Goal: Answer question/provide support: Share knowledge or assist other users

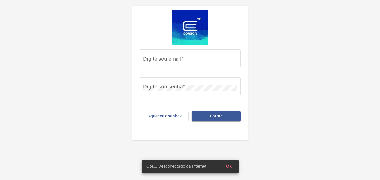
click at [189, 72] on div "Digite seu email *" at bounding box center [190, 63] width 101 height 26
click at [187, 65] on div "Digite seu email *" at bounding box center [190, 58] width 94 height 20
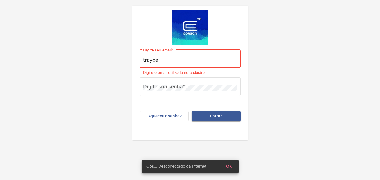
click at [329, 55] on div "trayce Digite seu email * Digite o email utilizado no cadastro Digite sua senha…" at bounding box center [190, 70] width 380 height 140
click at [194, 61] on input "trayce" at bounding box center [190, 60] width 94 height 6
drag, startPoint x: 194, startPoint y: 61, endPoint x: 180, endPoint y: 61, distance: 13.5
click at [180, 61] on input "trayce" at bounding box center [190, 60] width 94 height 6
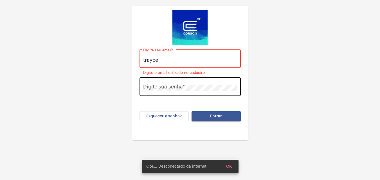
paste input ".oliveira@operacaocorsan.com.br"
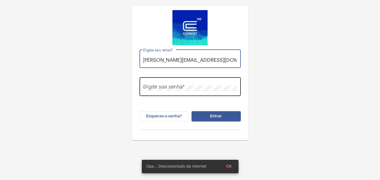
type input "trayce.oliveira@operacaocorsan.com.br"
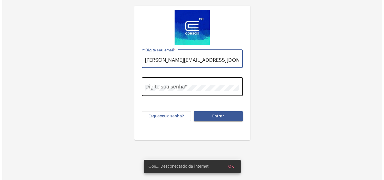
scroll to position [0, 0]
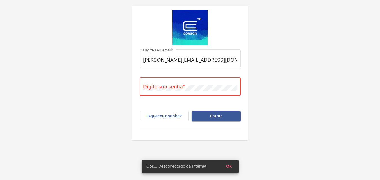
click at [8, 69] on div "trayce.oliveira@operacaocorsan.com.br Digite seu email * Digite sua senha * Esq…" at bounding box center [190, 70] width 380 height 140
click at [145, 93] on div "Digite sua senha *" at bounding box center [190, 86] width 94 height 20
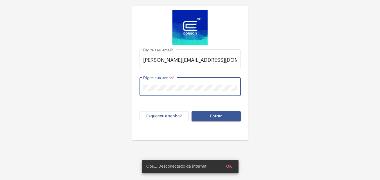
click at [212, 118] on button "Entrar" at bounding box center [216, 116] width 49 height 10
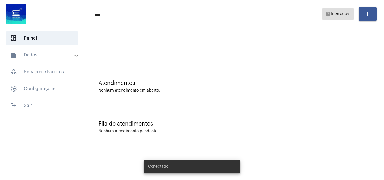
click at [326, 15] on mat-icon "help" at bounding box center [329, 14] width 6 height 6
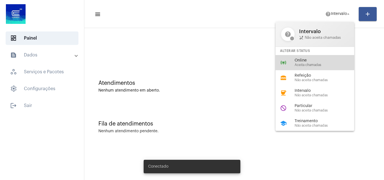
click at [308, 60] on span "Online" at bounding box center [327, 61] width 64 height 4
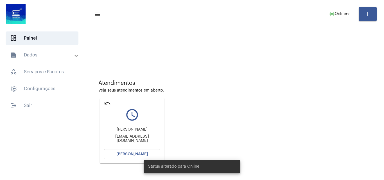
click at [123, 156] on span "[PERSON_NAME]" at bounding box center [132, 154] width 32 height 4
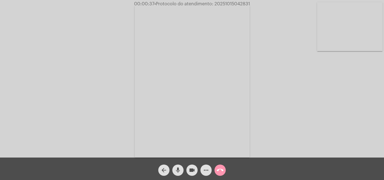
click at [176, 164] on div "mic" at bounding box center [178, 169] width 14 height 14
click at [187, 166] on div "videocam" at bounding box center [192, 169] width 14 height 14
click at [195, 169] on mat-icon "videocam_off" at bounding box center [192, 170] width 7 height 7
click at [179, 169] on mat-icon "mic_off" at bounding box center [178, 170] width 7 height 7
click at [207, 171] on mat-icon "more_horiz" at bounding box center [206, 170] width 7 height 7
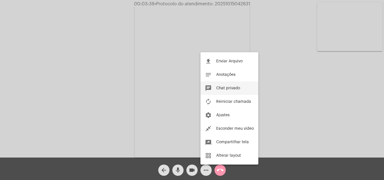
click at [237, 87] on span "Chat privado" at bounding box center [228, 88] width 24 height 4
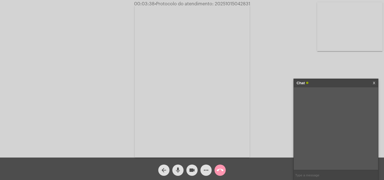
click at [300, 173] on input "text" at bounding box center [336, 175] width 84 height 10
type input "Oi!"
click at [320, 179] on input "text" at bounding box center [336, 175] width 84 height 10
click at [306, 178] on input "text" at bounding box center [336, 175] width 84 height 10
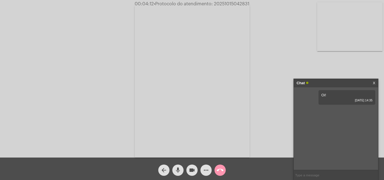
click at [305, 172] on input "text" at bounding box center [336, 175] width 84 height 10
click at [306, 175] on input "text" at bounding box center [336, 175] width 84 height 10
click at [207, 172] on mat-icon "more_horiz" at bounding box center [206, 170] width 7 height 7
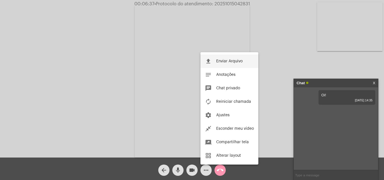
click at [241, 59] on button "file_upload Enviar Arquivo" at bounding box center [230, 62] width 58 height 14
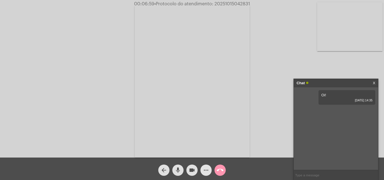
click at [206, 171] on mat-icon "more_horiz" at bounding box center [206, 170] width 7 height 7
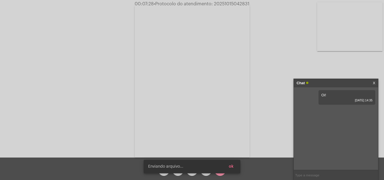
click at [231, 164] on button "ok" at bounding box center [232, 167] width 14 height 10
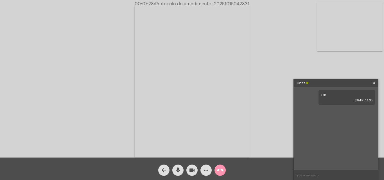
click at [332, 173] on input "text" at bounding box center [336, 175] width 84 height 10
click at [314, 172] on input "text" at bounding box center [336, 175] width 84 height 10
drag, startPoint x: 313, startPoint y: 174, endPoint x: 314, endPoint y: 177, distance: 3.7
click at [314, 174] on input "text" at bounding box center [336, 175] width 84 height 10
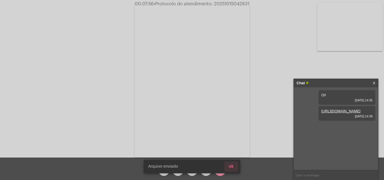
click at [234, 166] on button "ok" at bounding box center [232, 167] width 14 height 10
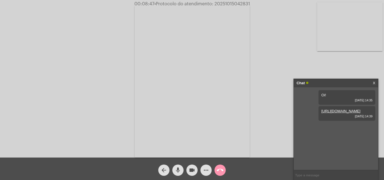
click at [307, 174] on input "text" at bounding box center [336, 175] width 84 height 10
click at [316, 173] on input "text" at bounding box center [336, 175] width 84 height 10
click at [209, 170] on mat-icon "more_horiz" at bounding box center [206, 170] width 7 height 7
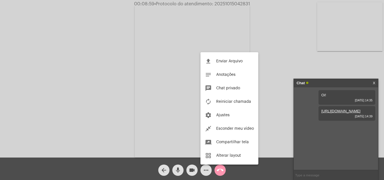
click at [334, 148] on div at bounding box center [192, 90] width 384 height 180
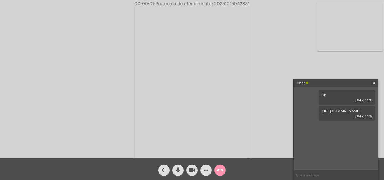
click at [324, 179] on input "text" at bounding box center [336, 175] width 84 height 10
click at [340, 174] on input "text" at bounding box center [336, 175] width 84 height 10
click at [320, 175] on input "text" at bounding box center [336, 175] width 84 height 10
click at [308, 172] on input "text" at bounding box center [336, 175] width 84 height 10
click at [308, 175] on input "text" at bounding box center [336, 175] width 84 height 10
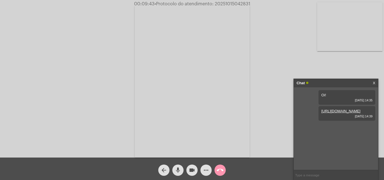
click at [207, 172] on mat-icon "more_horiz" at bounding box center [206, 170] width 7 height 7
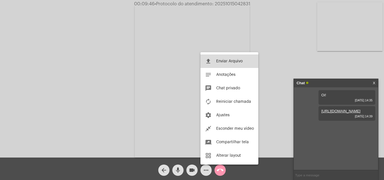
click at [238, 62] on span "Enviar Arquivo" at bounding box center [229, 61] width 26 height 4
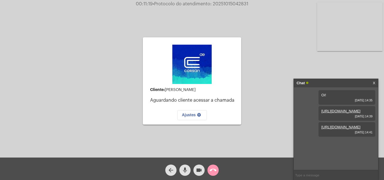
click at [313, 179] on input "text" at bounding box center [336, 175] width 84 height 10
click at [302, 174] on input "text" at bounding box center [336, 175] width 84 height 10
click at [275, 105] on div "Cliente: Adriane Paschoal Cardoso Aguardando cliente acessar a chamada Ajustes …" at bounding box center [192, 80] width 383 height 158
click at [214, 170] on mat-icon "call_end" at bounding box center [213, 170] width 7 height 7
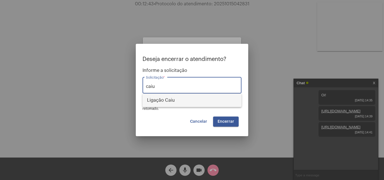
click at [206, 102] on span "Ligação Caiu" at bounding box center [192, 101] width 90 height 14
click at [195, 84] on div "Ligação Caiu Solicitação *" at bounding box center [192, 85] width 92 height 18
click at [181, 84] on div "Ligação Caiu Solicitação *" at bounding box center [192, 85] width 92 height 18
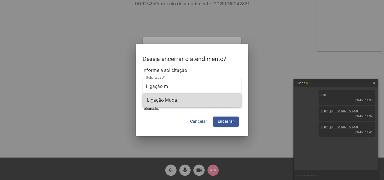
click at [192, 98] on span "Ligação Muda" at bounding box center [192, 101] width 90 height 14
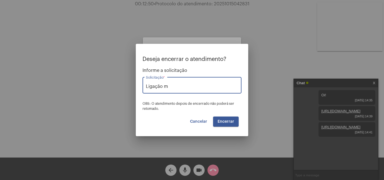
type input "Ligação Muda"
click at [227, 125] on button "Encerrar" at bounding box center [226, 122] width 26 height 10
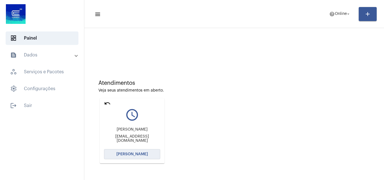
click at [141, 154] on span "[PERSON_NAME]" at bounding box center [132, 154] width 32 height 4
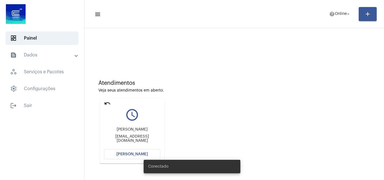
click at [322, 10] on mat-toolbar-row "menu help Online arrow_drop_down add" at bounding box center [234, 14] width 300 height 18
click at [331, 13] on mat-icon "help" at bounding box center [332, 14] width 6 height 6
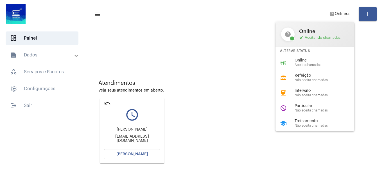
click at [107, 101] on div at bounding box center [192, 90] width 384 height 180
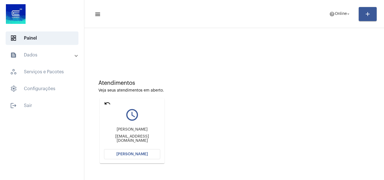
click at [107, 102] on mat-icon "undo" at bounding box center [107, 103] width 7 height 7
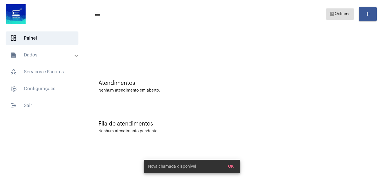
click at [332, 17] on span "help Online arrow_drop_down" at bounding box center [340, 14] width 22 height 10
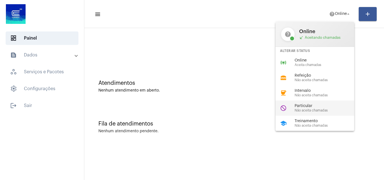
click at [334, 106] on span "Particular" at bounding box center [327, 106] width 64 height 4
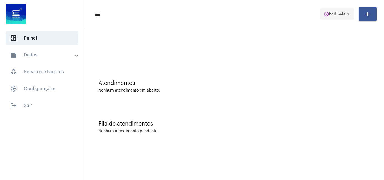
click at [333, 19] on span "do_not_disturb Particular arrow_drop_down" at bounding box center [337, 14] width 27 height 10
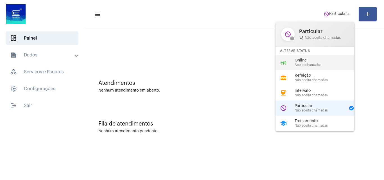
click at [317, 59] on span "Online" at bounding box center [327, 61] width 64 height 4
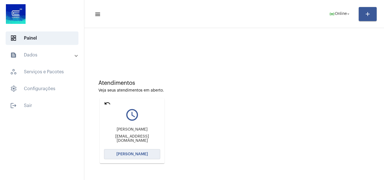
click at [134, 152] on span "[PERSON_NAME]" at bounding box center [132, 154] width 32 height 4
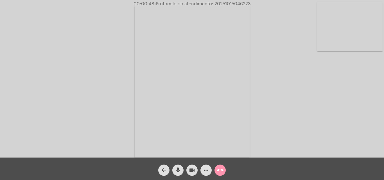
click at [167, 172] on mat-icon "arrow_back" at bounding box center [164, 170] width 7 height 7
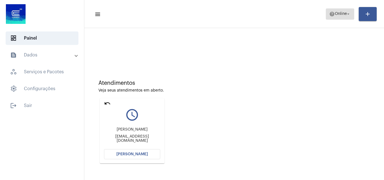
click at [347, 13] on mat-icon "arrow_drop_down" at bounding box center [348, 14] width 5 height 5
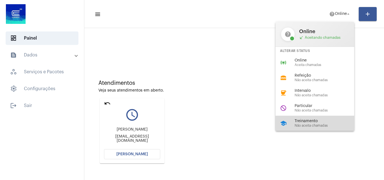
click at [311, 119] on span "Treinamento" at bounding box center [327, 121] width 64 height 4
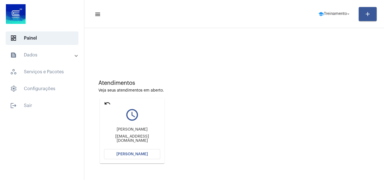
click at [106, 101] on mat-icon "undo" at bounding box center [107, 103] width 7 height 7
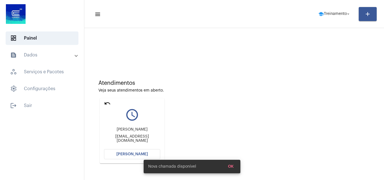
click at [109, 104] on mat-icon "undo" at bounding box center [107, 103] width 7 height 7
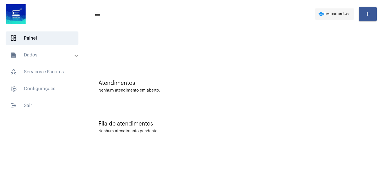
click at [339, 16] on span "Treinamento" at bounding box center [335, 14] width 23 height 4
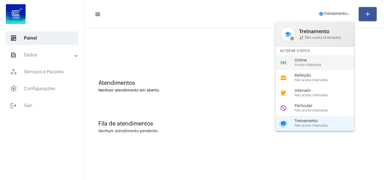
click at [314, 66] on span "Aceita chamadas" at bounding box center [327, 65] width 64 height 4
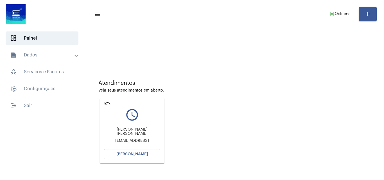
click at [153, 150] on button "[PERSON_NAME]" at bounding box center [132, 154] width 56 height 10
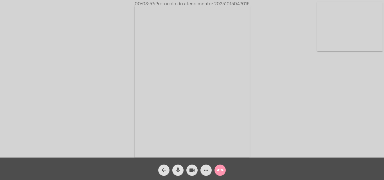
click at [178, 171] on mat-icon "mic" at bounding box center [178, 170] width 7 height 7
click at [193, 170] on mat-icon "videocam" at bounding box center [192, 170] width 7 height 7
click at [179, 174] on mat-icon "mic_off" at bounding box center [178, 170] width 7 height 7
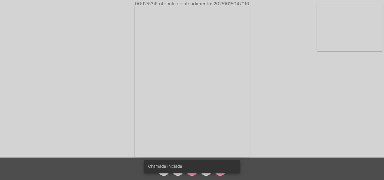
click at [194, 178] on div "Chamada Iniciada" at bounding box center [192, 166] width 110 height 27
click at [193, 175] on div "Chamada Iniciada" at bounding box center [192, 166] width 110 height 27
click at [193, 172] on mat-icon "videocam_off" at bounding box center [192, 170] width 7 height 7
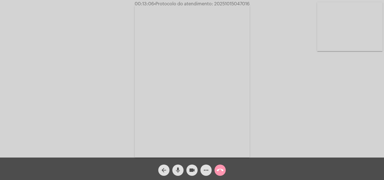
click at [180, 169] on mat-icon "mic" at bounding box center [178, 170] width 7 height 7
click at [193, 169] on mat-icon "videocam" at bounding box center [192, 170] width 7 height 7
drag, startPoint x: 180, startPoint y: 167, endPoint x: 184, endPoint y: 167, distance: 4.5
click at [179, 167] on span "mic_off" at bounding box center [178, 170] width 7 height 11
click at [189, 167] on mat-icon "videocam_off" at bounding box center [192, 170] width 7 height 7
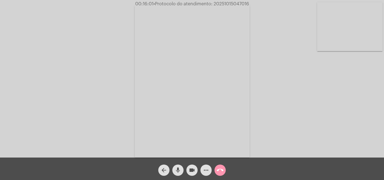
click at [224, 173] on button "call_end" at bounding box center [220, 170] width 11 height 11
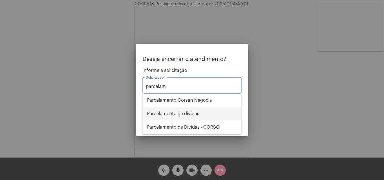
click at [194, 114] on span "Parcelamento de dívidas" at bounding box center [192, 114] width 90 height 14
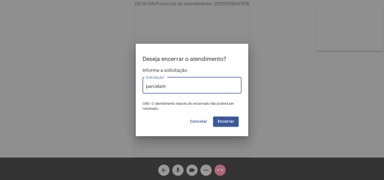
type input "Parcelamento de dívidas"
click at [223, 115] on div "Deseja encerrar o atendimento? Informe a solicitação Parcelamento de dívidas So…" at bounding box center [192, 91] width 99 height 71
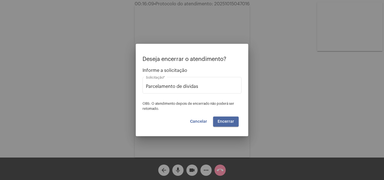
drag, startPoint x: 232, startPoint y: 125, endPoint x: 229, endPoint y: 125, distance: 2.8
click at [231, 125] on button "Encerrar" at bounding box center [226, 122] width 26 height 10
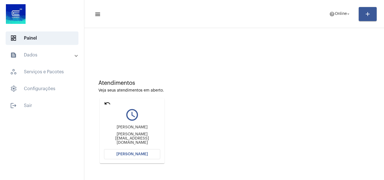
click at [139, 152] on button "[PERSON_NAME]" at bounding box center [132, 154] width 56 height 10
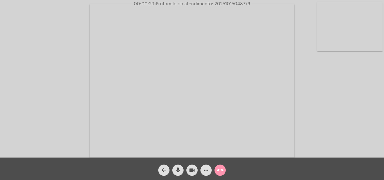
click at [204, 170] on mat-icon "more_horiz" at bounding box center [206, 170] width 7 height 7
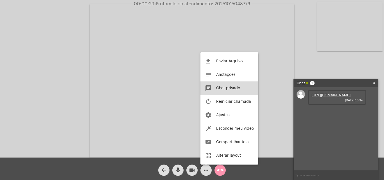
click at [229, 88] on span "Chat privado" at bounding box center [228, 88] width 24 height 4
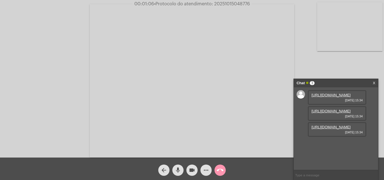
click at [340, 97] on link "[URL][DOMAIN_NAME]" at bounding box center [331, 95] width 39 height 4
click at [333, 109] on link "[URL][DOMAIN_NAME]" at bounding box center [331, 111] width 39 height 4
click at [334, 125] on link "[URL][DOMAIN_NAME]" at bounding box center [331, 127] width 39 height 4
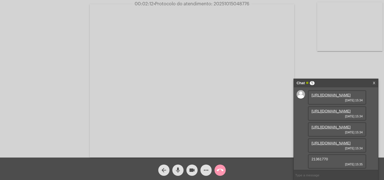
click at [331, 141] on link "[URL][DOMAIN_NAME]" at bounding box center [331, 143] width 39 height 4
drag, startPoint x: 329, startPoint y: 161, endPoint x: 308, endPoint y: 159, distance: 20.9
click at [308, 159] on div "21361770 [DATE] 15:35" at bounding box center [337, 161] width 59 height 15
click at [336, 175] on input "text" at bounding box center [336, 175] width 84 height 10
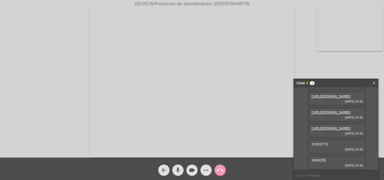
scroll to position [66, 0]
click at [333, 157] on div "3394255 [DATE] 15:38" at bounding box center [337, 163] width 59 height 15
drag, startPoint x: 331, startPoint y: 160, endPoint x: 309, endPoint y: 161, distance: 21.4
click at [309, 161] on div "3394255 [DATE] 15:38" at bounding box center [337, 163] width 59 height 15
copy span "394255"
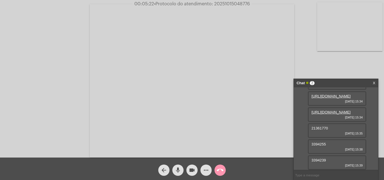
scroll to position [82, 0]
drag, startPoint x: 313, startPoint y: 160, endPoint x: 308, endPoint y: 160, distance: 4.2
click at [308, 160] on div "3394239 [DATE] 15:39" at bounding box center [337, 163] width 59 height 15
click at [327, 161] on div "3394239 [DATE] 15:39" at bounding box center [337, 163] width 59 height 15
click at [70, 45] on div "Acessando Câmera e Microfone..." at bounding box center [192, 80] width 383 height 158
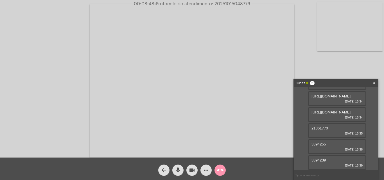
drag, startPoint x: 338, startPoint y: 119, endPoint x: 364, endPoint y: 119, distance: 25.6
click at [364, 119] on div "[URL][DOMAIN_NAME] [DATE] 15:34" at bounding box center [337, 114] width 59 height 15
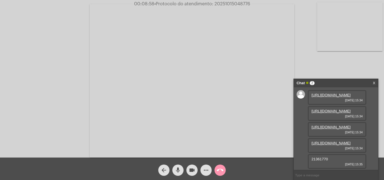
click at [347, 171] on input "text" at bounding box center [336, 175] width 84 height 10
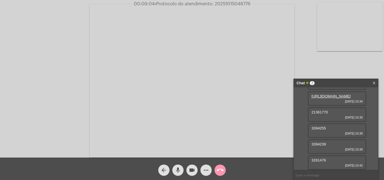
scroll to position [98, 0]
drag, startPoint x: 330, startPoint y: 163, endPoint x: 312, endPoint y: 161, distance: 18.1
click at [312, 161] on div "3261476 [DATE] 15:42" at bounding box center [337, 163] width 59 height 15
copy span "3261476"
click at [176, 169] on mat-icon "mic" at bounding box center [178, 170] width 7 height 7
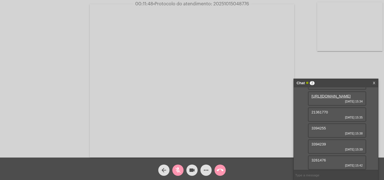
click at [189, 169] on mat-icon "videocam" at bounding box center [192, 170] width 7 height 7
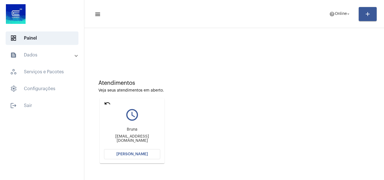
click at [133, 154] on span "[PERSON_NAME]" at bounding box center [132, 154] width 32 height 4
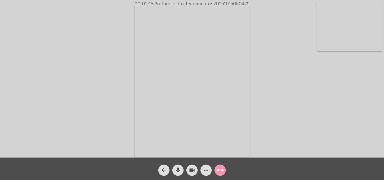
click at [182, 172] on button "mic" at bounding box center [177, 170] width 11 height 11
click at [191, 171] on mat-icon "videocam" at bounding box center [192, 170] width 7 height 7
click at [179, 174] on span "mic_off" at bounding box center [178, 170] width 7 height 11
click at [185, 170] on div "mic" at bounding box center [178, 169] width 14 height 14
click at [186, 170] on div "videocam_off" at bounding box center [192, 169] width 14 height 14
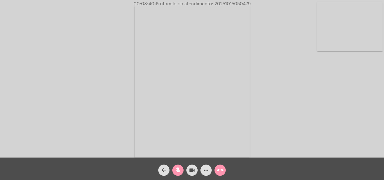
click at [179, 170] on mat-icon "mic_off" at bounding box center [178, 170] width 7 height 7
click at [174, 168] on button "mic" at bounding box center [177, 170] width 11 height 11
click at [190, 170] on mat-icon "videocam" at bounding box center [192, 170] width 7 height 7
click at [178, 172] on mat-icon "mic_off" at bounding box center [178, 170] width 7 height 7
click at [192, 170] on mat-icon "videocam_off" at bounding box center [192, 170] width 7 height 7
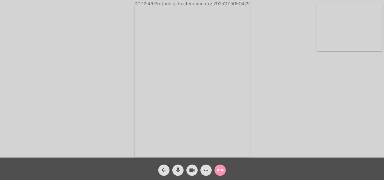
click at [176, 169] on mat-icon "mic" at bounding box center [178, 170] width 7 height 7
click at [190, 169] on mat-icon "videocam" at bounding box center [192, 170] width 7 height 7
click at [180, 172] on mat-icon "mic_off" at bounding box center [178, 170] width 7 height 7
click at [192, 170] on mat-icon "videocam_off" at bounding box center [192, 170] width 7 height 7
click at [182, 172] on button "mic" at bounding box center [177, 170] width 11 height 11
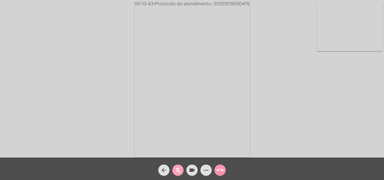
click at [187, 172] on button "videocam" at bounding box center [192, 170] width 11 height 11
click at [183, 171] on button "mic_off" at bounding box center [177, 170] width 11 height 11
click at [189, 171] on mat-icon "videocam_off" at bounding box center [192, 170] width 7 height 7
click at [208, 173] on mat-icon "more_horiz" at bounding box center [206, 170] width 7 height 7
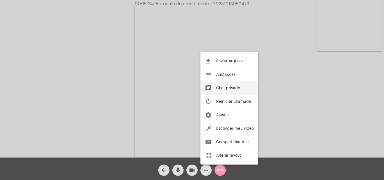
click at [224, 86] on button "chat Chat privado" at bounding box center [230, 89] width 58 height 14
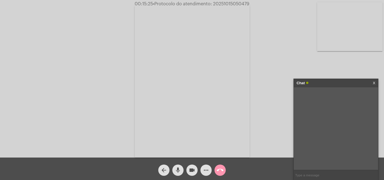
click at [309, 172] on input "text" at bounding box center [336, 175] width 84 height 10
type input "Oi!"
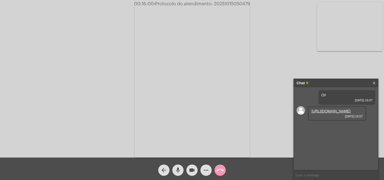
drag, startPoint x: 325, startPoint y: 120, endPoint x: 321, endPoint y: 116, distance: 5.6
click at [324, 113] on link "[URL][DOMAIN_NAME]" at bounding box center [331, 111] width 39 height 4
click at [190, 172] on mat-icon "videocam" at bounding box center [192, 170] width 7 height 7
click at [181, 171] on mat-icon "mic" at bounding box center [178, 170] width 7 height 7
click at [320, 129] on link "[URL][DOMAIN_NAME]" at bounding box center [331, 127] width 39 height 4
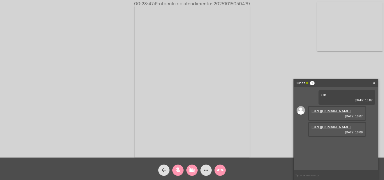
click at [219, 167] on mat-icon "call_end" at bounding box center [220, 170] width 7 height 7
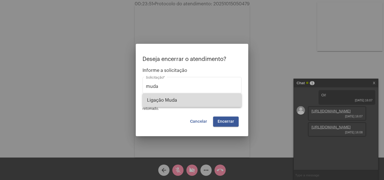
click at [211, 101] on span "Ligação Muda" at bounding box center [192, 101] width 90 height 14
type input "Ligação Muda"
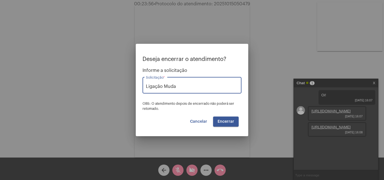
click at [228, 121] on span "Encerrar" at bounding box center [226, 122] width 17 height 4
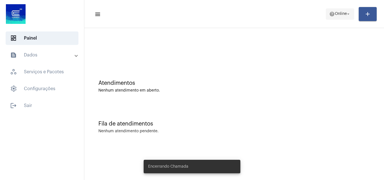
click at [344, 12] on span "Online" at bounding box center [341, 14] width 12 height 4
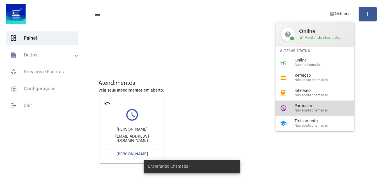
drag, startPoint x: 314, startPoint y: 103, endPoint x: 310, endPoint y: 90, distance: 13.3
click at [314, 102] on div "do_not_disturb Particular Não aceita chamadas" at bounding box center [320, 108] width 88 height 15
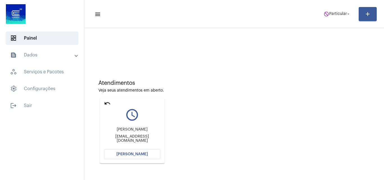
click at [107, 103] on mat-icon "undo" at bounding box center [107, 103] width 7 height 7
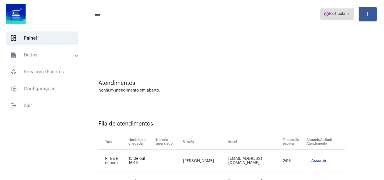
click at [334, 13] on span "Particular" at bounding box center [338, 14] width 18 height 4
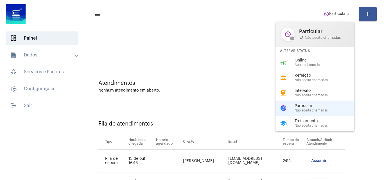
click at [317, 37] on span "phone_disabled Não aceita chamadas" at bounding box center [324, 37] width 50 height 5
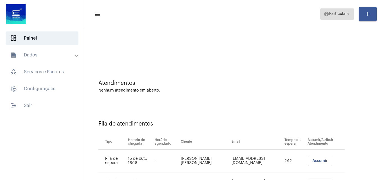
click at [324, 15] on mat-icon "help" at bounding box center [327, 14] width 6 height 6
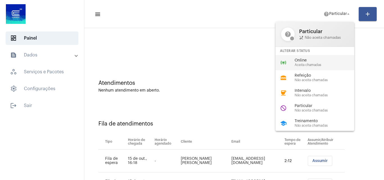
click at [310, 55] on div "online_prediction Online Aceita chamadas" at bounding box center [320, 62] width 88 height 15
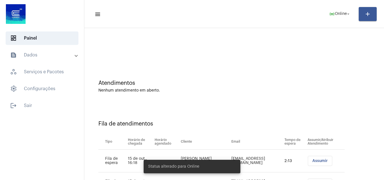
click at [316, 158] on button "Assumir" at bounding box center [320, 161] width 24 height 10
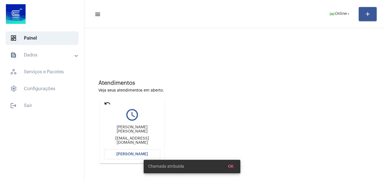
click at [129, 154] on span "[PERSON_NAME]" at bounding box center [132, 154] width 32 height 4
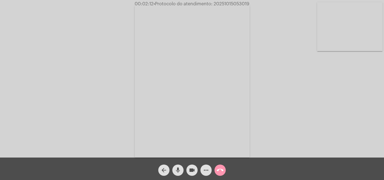
click at [202, 163] on div "more_horiz" at bounding box center [206, 169] width 14 height 14
click at [206, 170] on mat-icon "more_horiz" at bounding box center [206, 170] width 7 height 7
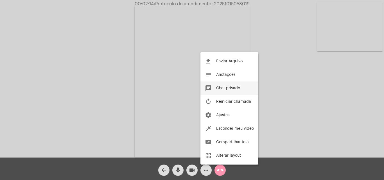
click at [240, 84] on button "chat Chat privado" at bounding box center [230, 89] width 58 height 14
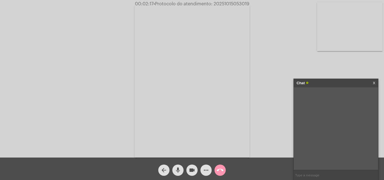
click at [310, 176] on input "text" at bounding box center [336, 175] width 84 height 10
type input "Oi!"
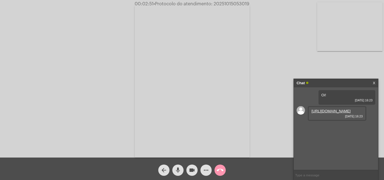
click at [335, 113] on link "https://neft-transfer-bucket.s3.amazonaws.com/temp-ea0bf8f8-98ee-ca24-0f5c-e0a1…" at bounding box center [331, 111] width 39 height 4
click at [190, 171] on mat-icon "videocam" at bounding box center [192, 170] width 7 height 7
click at [175, 172] on mat-icon "mic" at bounding box center [178, 170] width 7 height 7
click at [177, 170] on mat-icon "mic_off" at bounding box center [178, 170] width 7 height 7
click at [196, 170] on button "videocam_off" at bounding box center [192, 170] width 11 height 11
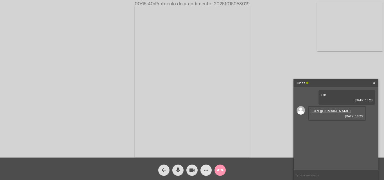
click at [203, 170] on mat-icon "more_horiz" at bounding box center [206, 170] width 7 height 7
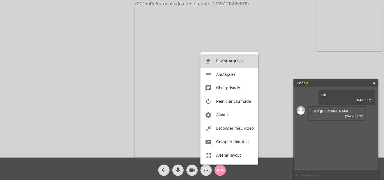
click at [215, 65] on button "file_upload Enviar Arquivo" at bounding box center [230, 62] width 58 height 14
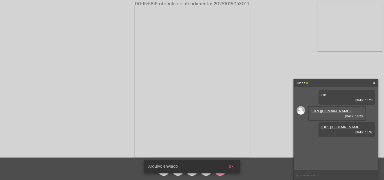
click at [233, 165] on span "ok" at bounding box center [231, 167] width 5 height 4
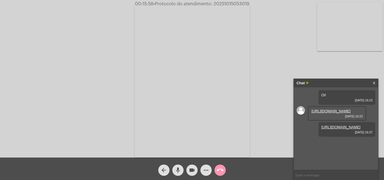
click at [205, 166] on span "more_horiz" at bounding box center [206, 170] width 7 height 11
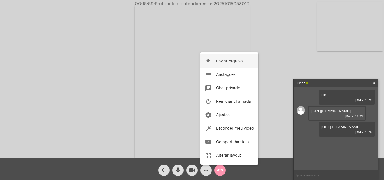
click at [224, 64] on button "file_upload Enviar Arquivo" at bounding box center [230, 62] width 58 height 14
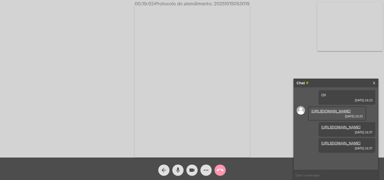
click at [327, 113] on link "https://neft-transfer-bucket.s3.amazonaws.com/temp-ea0bf8f8-98ee-ca24-0f5c-e0a1…" at bounding box center [331, 111] width 39 height 4
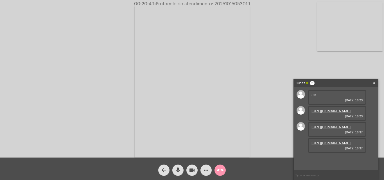
scroll to position [21, 0]
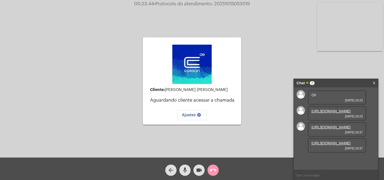
drag, startPoint x: 214, startPoint y: 3, endPoint x: 261, endPoint y: 5, distance: 47.1
click at [261, 5] on div "00:23:44 • Protocolo do atendimento: 20251015053019" at bounding box center [192, 3] width 384 height 5
copy span "20251015053019"
click at [374, 83] on link "X" at bounding box center [374, 83] width 3 height 8
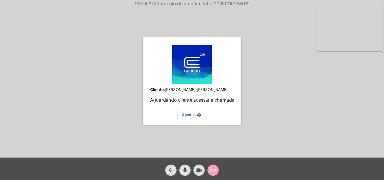
click at [216, 172] on mat-icon "call_end" at bounding box center [213, 170] width 7 height 7
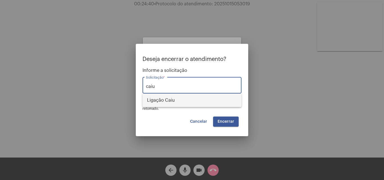
click at [213, 104] on span "Ligação Caiu" at bounding box center [192, 101] width 90 height 14
type input "Ligação Caiu"
click at [228, 123] on span "Encerrar" at bounding box center [226, 122] width 17 height 4
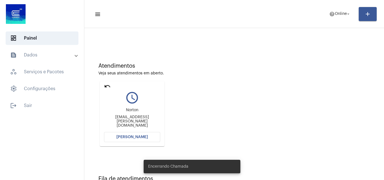
scroll to position [40, 0]
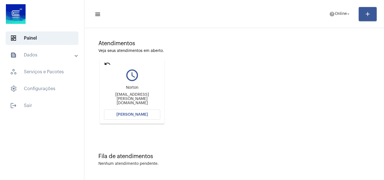
click at [149, 116] on button "[PERSON_NAME]" at bounding box center [132, 115] width 56 height 10
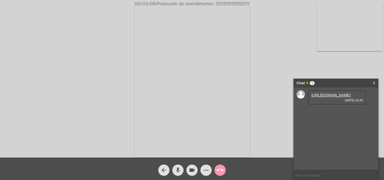
click at [333, 97] on link "https://neft-transfer-bucket.s3.amazonaws.com/temp-e5764f16-fd55-2c81-df95-e41e…" at bounding box center [331, 95] width 39 height 4
click at [337, 113] on link "https://neft-transfer-bucket.s3.amazonaws.com/temp-f698f260-3db0-4b68-8ef1-3d08…" at bounding box center [331, 111] width 39 height 4
click at [333, 129] on link "https://neft-transfer-bucket.s3.amazonaws.com/temp-3d445dff-806c-4c1b-785d-bb83…" at bounding box center [331, 127] width 39 height 4
click at [331, 129] on link "https://neft-transfer-bucket.s3.amazonaws.com/temp-3d445dff-806c-4c1b-785d-bb83…" at bounding box center [331, 127] width 39 height 4
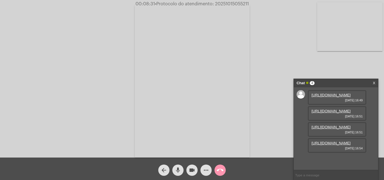
scroll to position [33, 0]
click at [337, 145] on link "https://neft-transfer-bucket.s3.amazonaws.com/temp-a73ce65f-5d9f-2fa9-205a-5217…" at bounding box center [331, 143] width 39 height 4
click at [327, 125] on link "https://neft-transfer-bucket.s3.amazonaws.com/temp-3d445dff-806c-4c1b-785d-bb83…" at bounding box center [331, 127] width 39 height 4
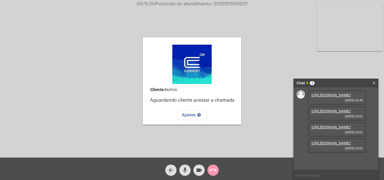
click at [315, 178] on input "text" at bounding box center [336, 175] width 84 height 10
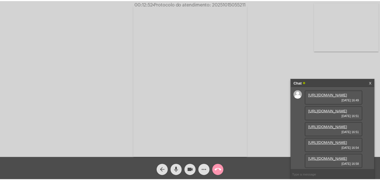
scroll to position [62, 0]
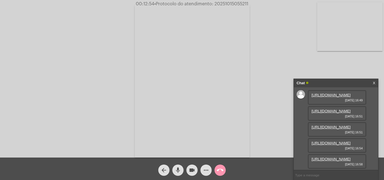
click at [331, 157] on link "https://neft-transfer-bucket.s3.amazonaws.com/temp-6c96834c-6e46-f875-d20e-5e4c…" at bounding box center [331, 159] width 39 height 4
click at [217, 174] on button "call_end" at bounding box center [220, 170] width 11 height 11
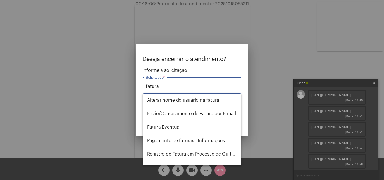
click at [195, 92] on div "fatura Solicitação *" at bounding box center [192, 85] width 92 height 18
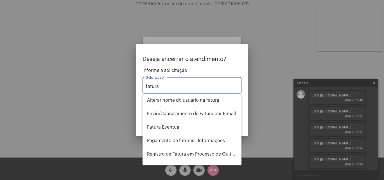
click at [187, 89] on input "fatura" at bounding box center [192, 86] width 92 height 5
click at [187, 140] on span "Pagamento de faturas - Informações" at bounding box center [192, 141] width 90 height 14
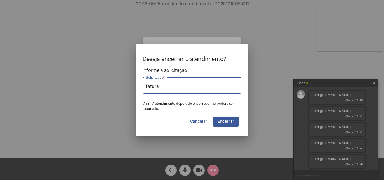
type input "Pagamento de faturas - Informações"
click at [233, 125] on button "Encerrar" at bounding box center [226, 122] width 26 height 10
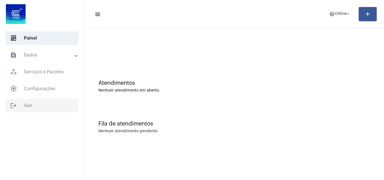
click at [48, 103] on span "logout Sair" at bounding box center [42, 106] width 73 height 14
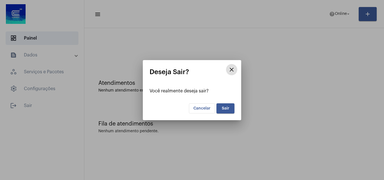
click at [232, 109] on button "Sair" at bounding box center [226, 109] width 18 height 10
